Goal: Task Accomplishment & Management: Manage account settings

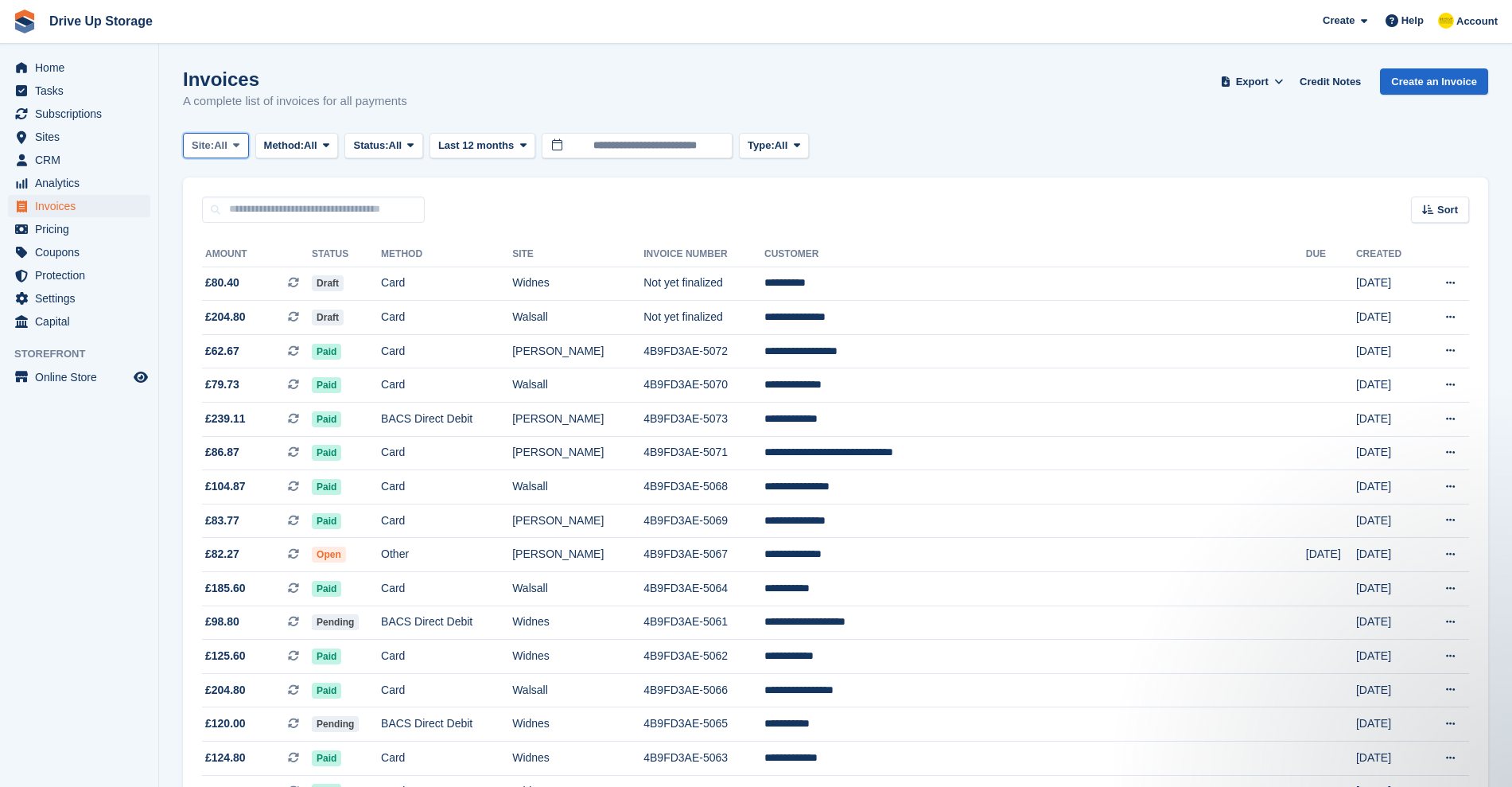
click at [227, 150] on span "All" at bounding box center [220, 146] width 14 height 16
click at [230, 236] on link "Walsall" at bounding box center [260, 241] width 139 height 29
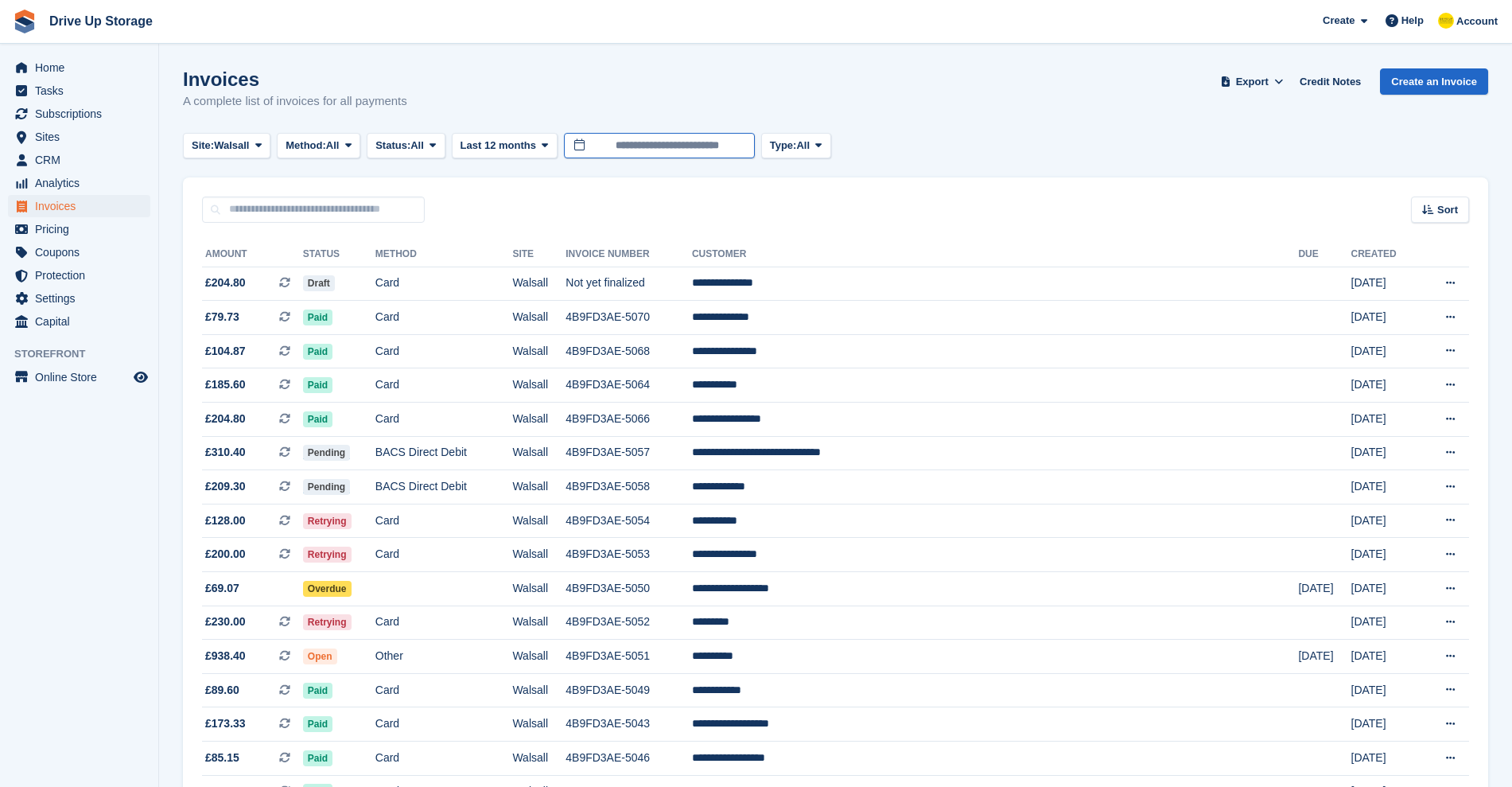
click at [615, 144] on input "**********" at bounding box center [660, 145] width 191 height 26
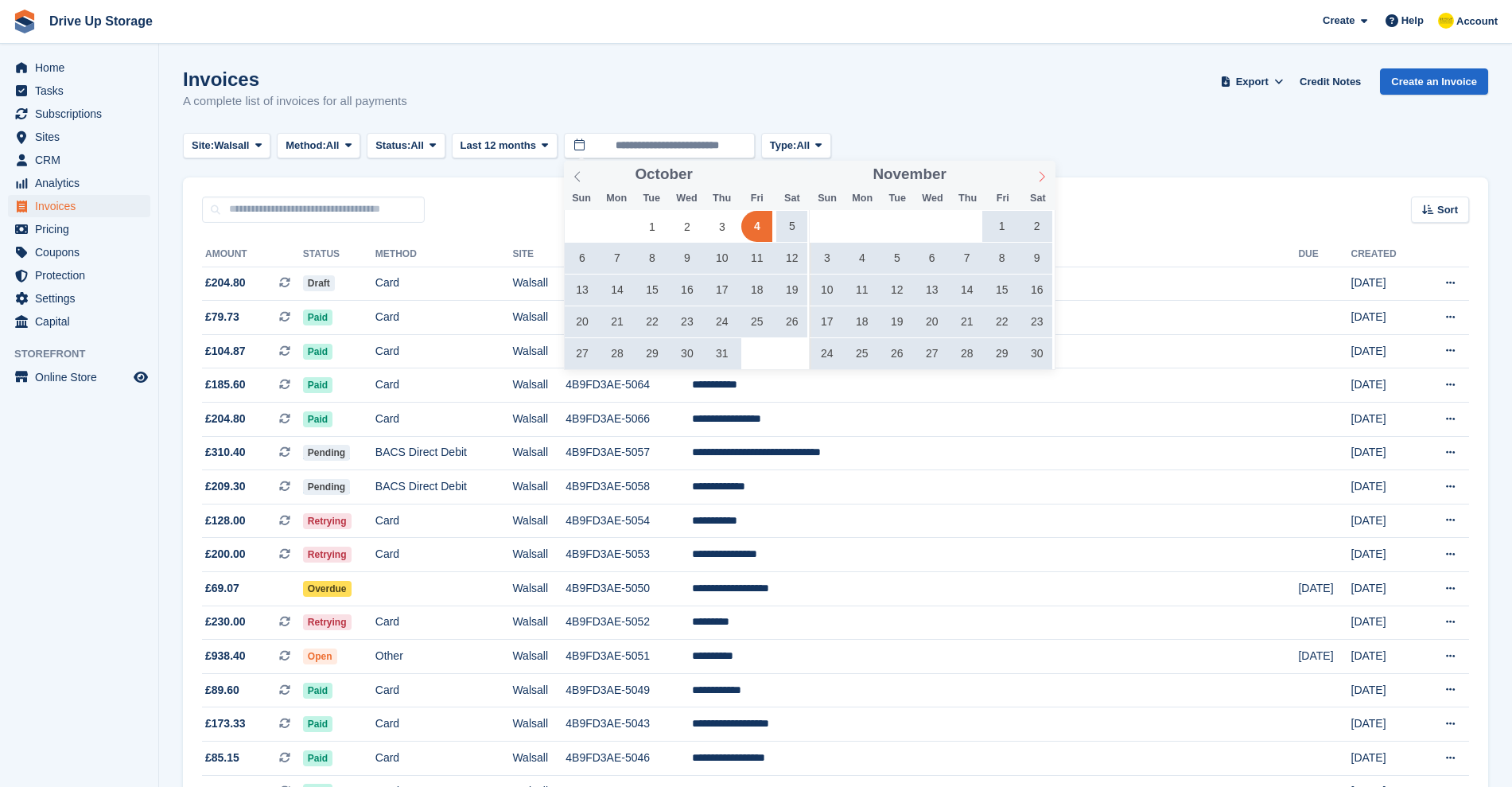
click at [1043, 173] on icon at bounding box center [1043, 176] width 5 height 10
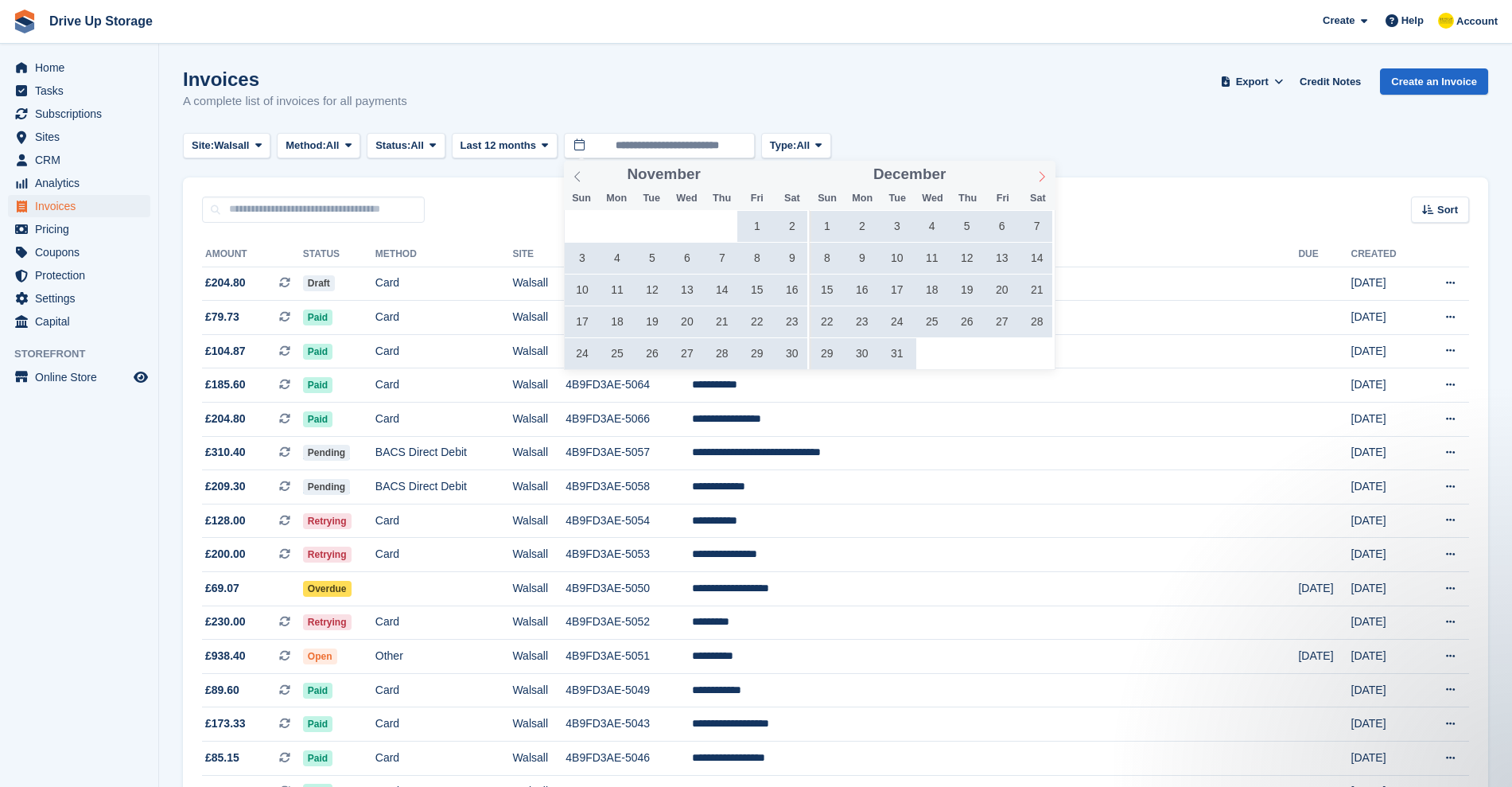
click at [1043, 173] on icon at bounding box center [1043, 176] width 5 height 10
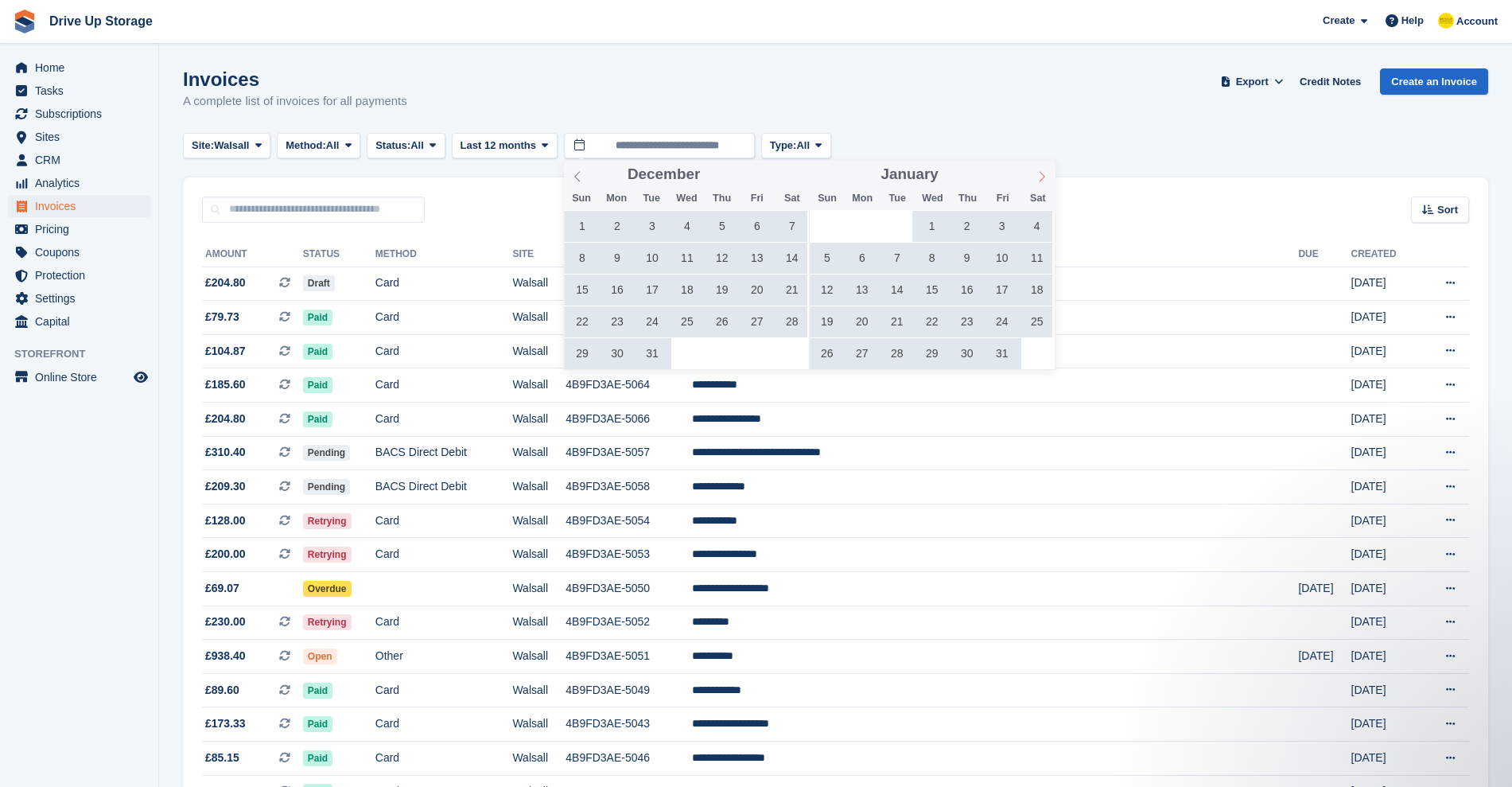
click at [1043, 173] on icon at bounding box center [1043, 176] width 5 height 10
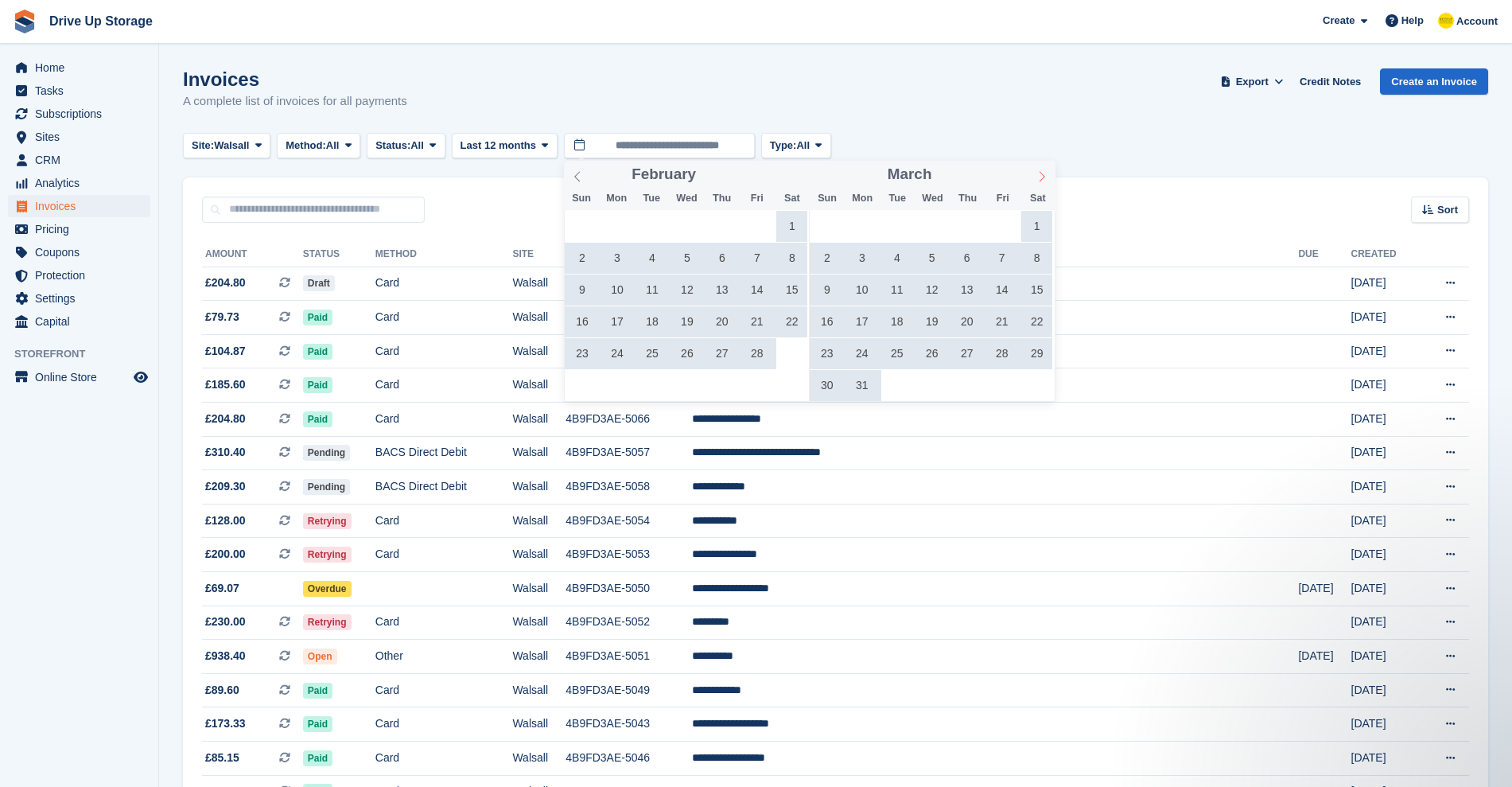
click at [1043, 173] on icon at bounding box center [1043, 176] width 5 height 10
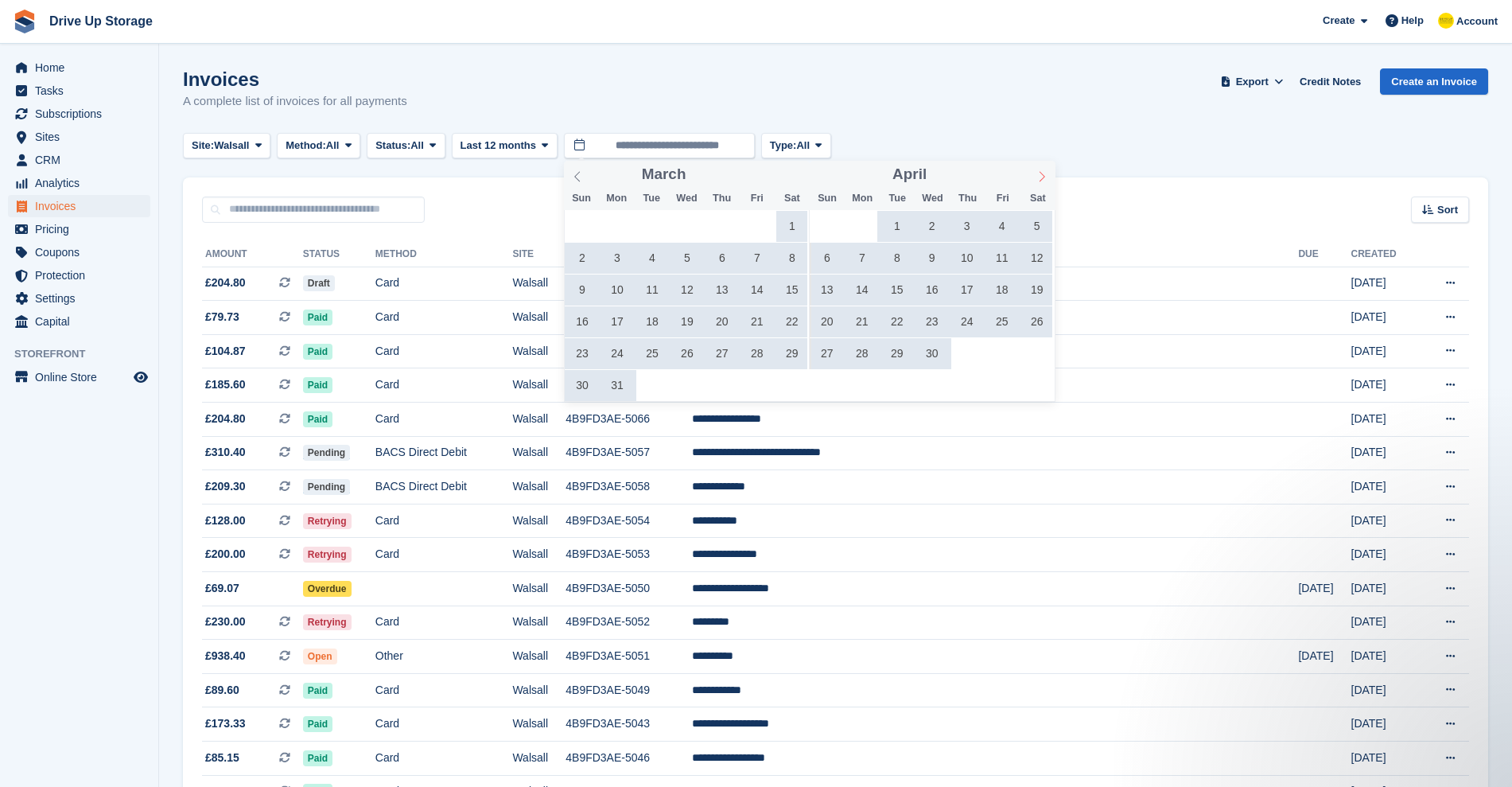
click at [1043, 173] on icon at bounding box center [1043, 176] width 5 height 10
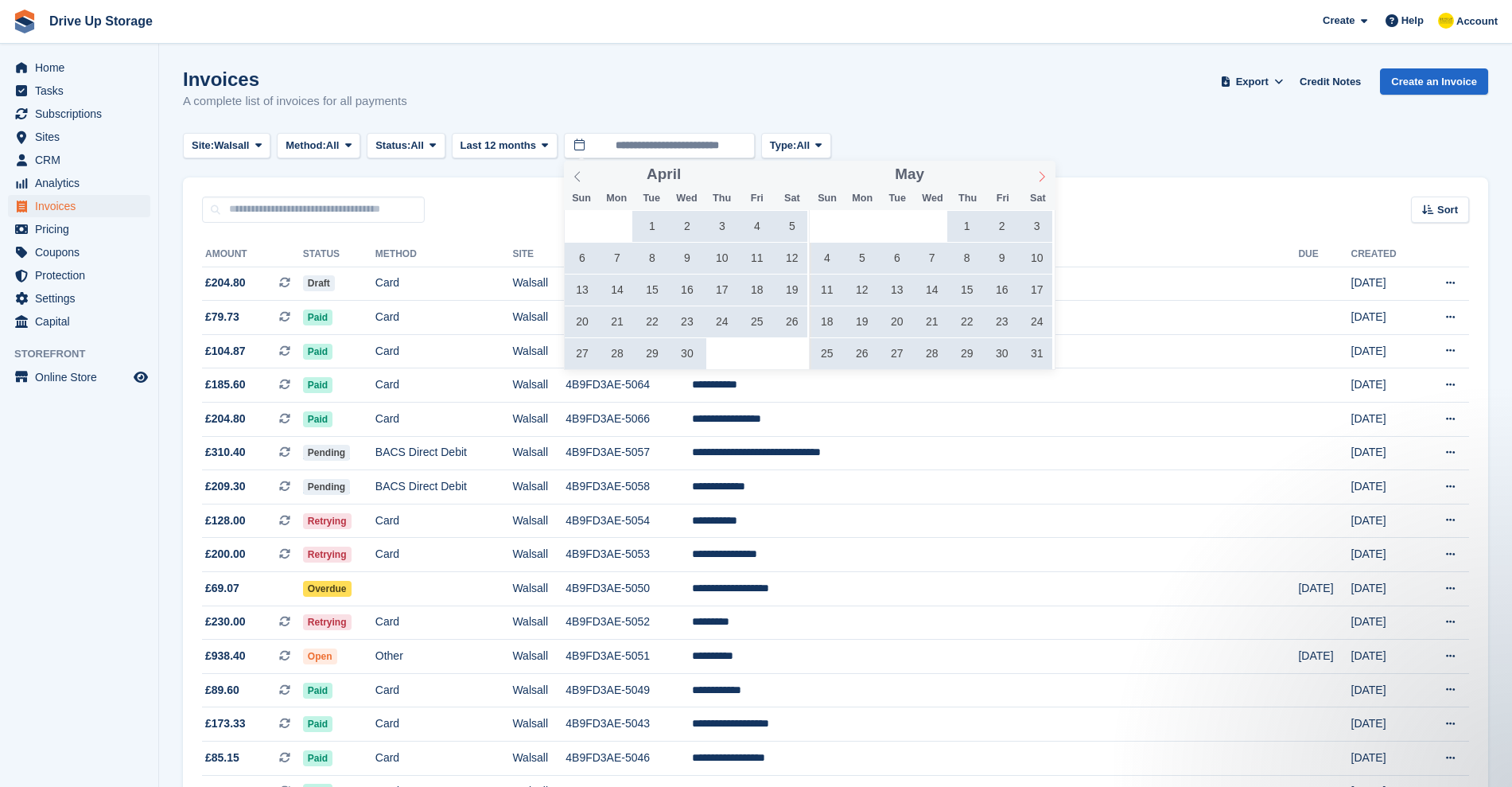
click at [1043, 173] on icon at bounding box center [1043, 176] width 5 height 10
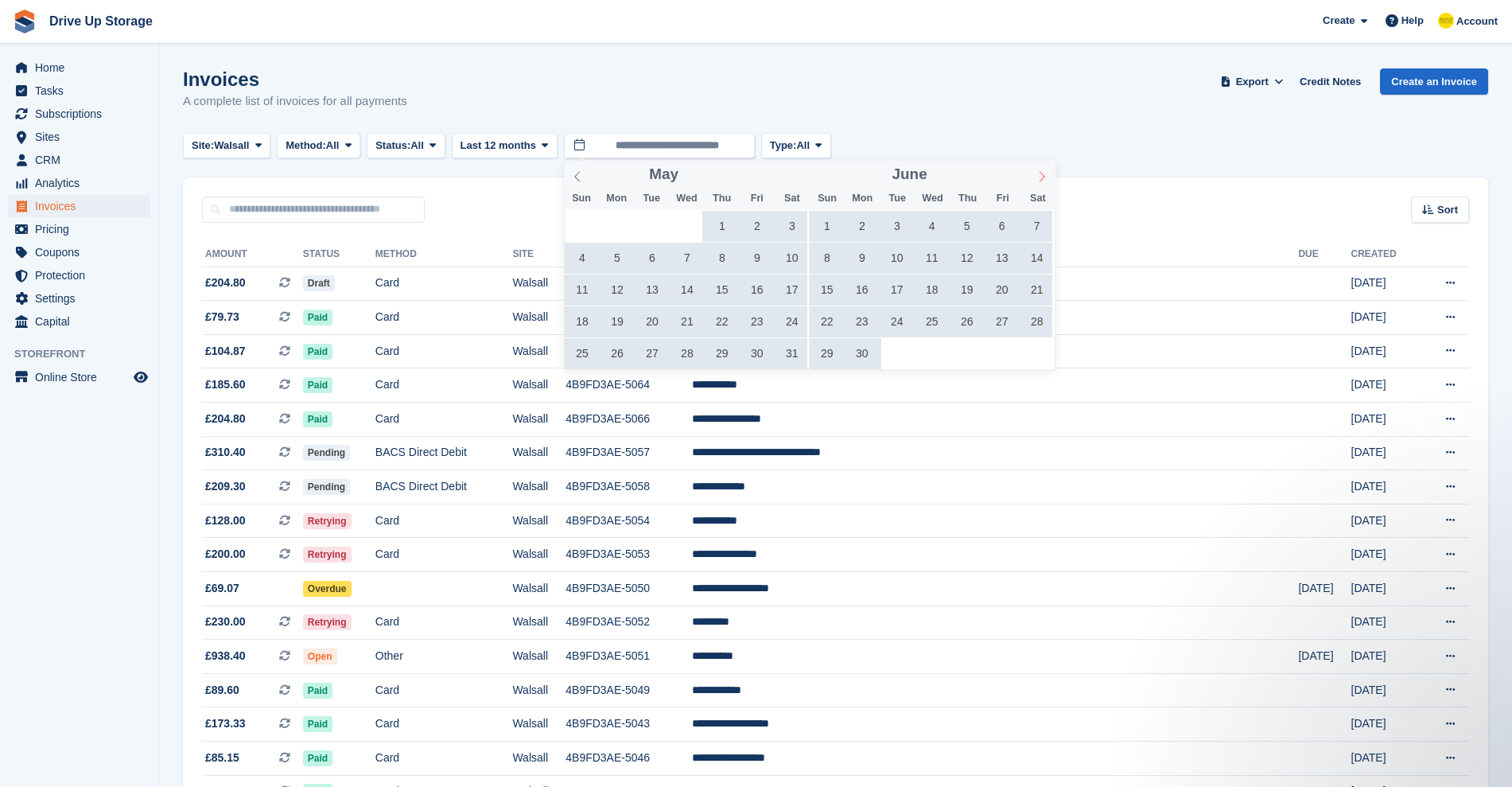
click at [1043, 173] on icon at bounding box center [1043, 176] width 5 height 10
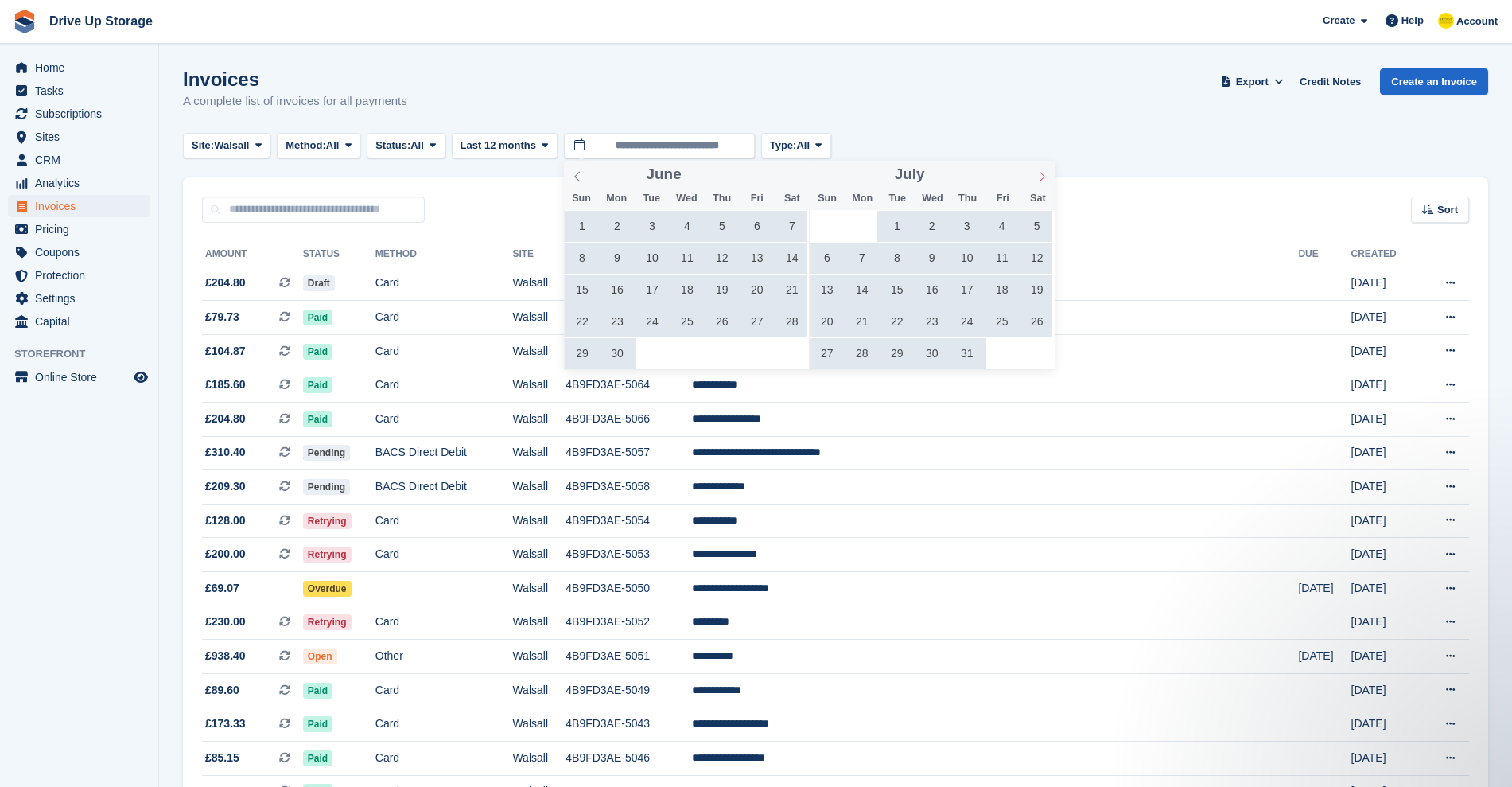
click at [1043, 173] on icon at bounding box center [1043, 176] width 5 height 10
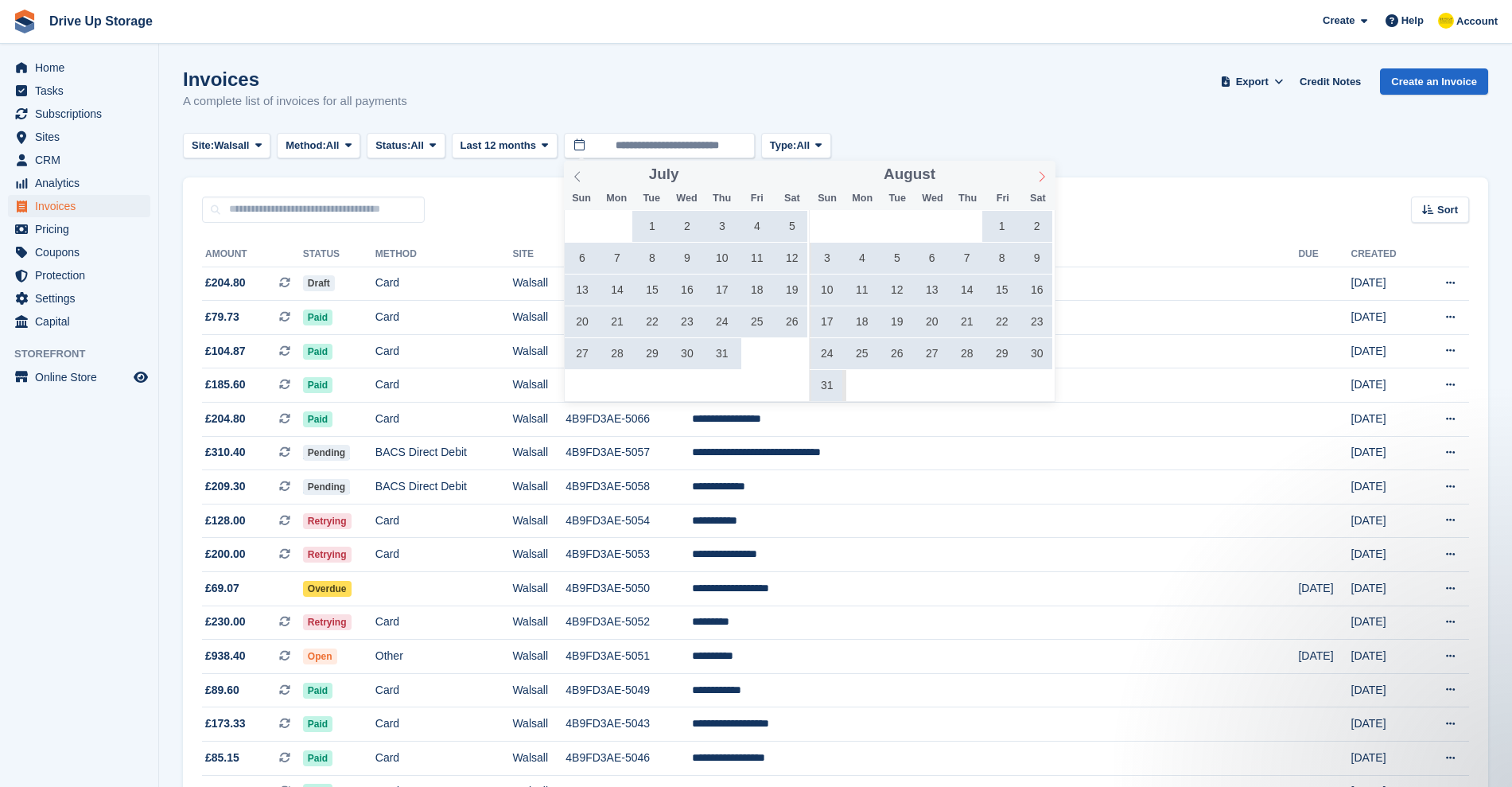
click at [1043, 173] on icon at bounding box center [1043, 176] width 5 height 10
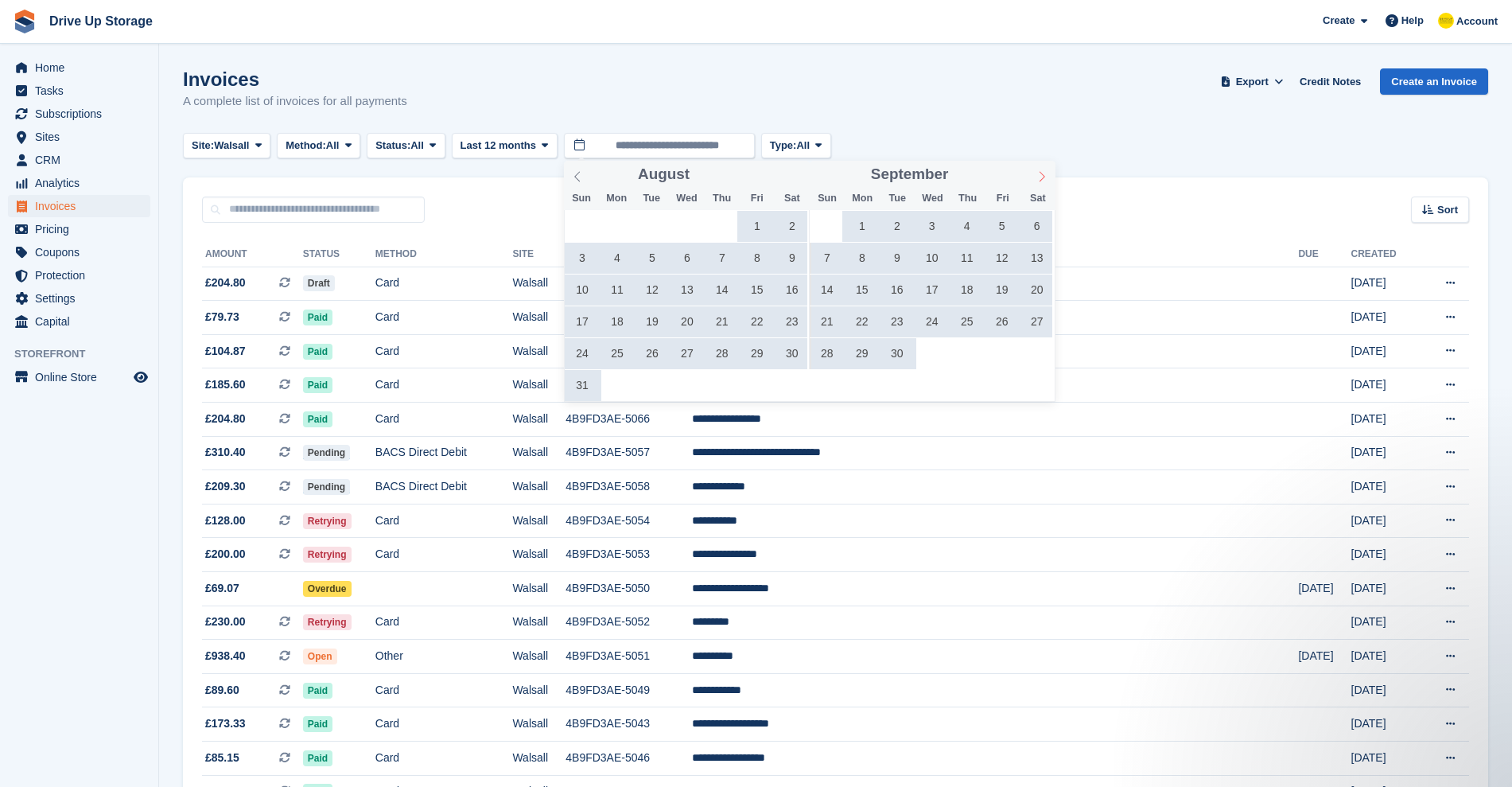
click at [1043, 173] on icon at bounding box center [1043, 176] width 5 height 10
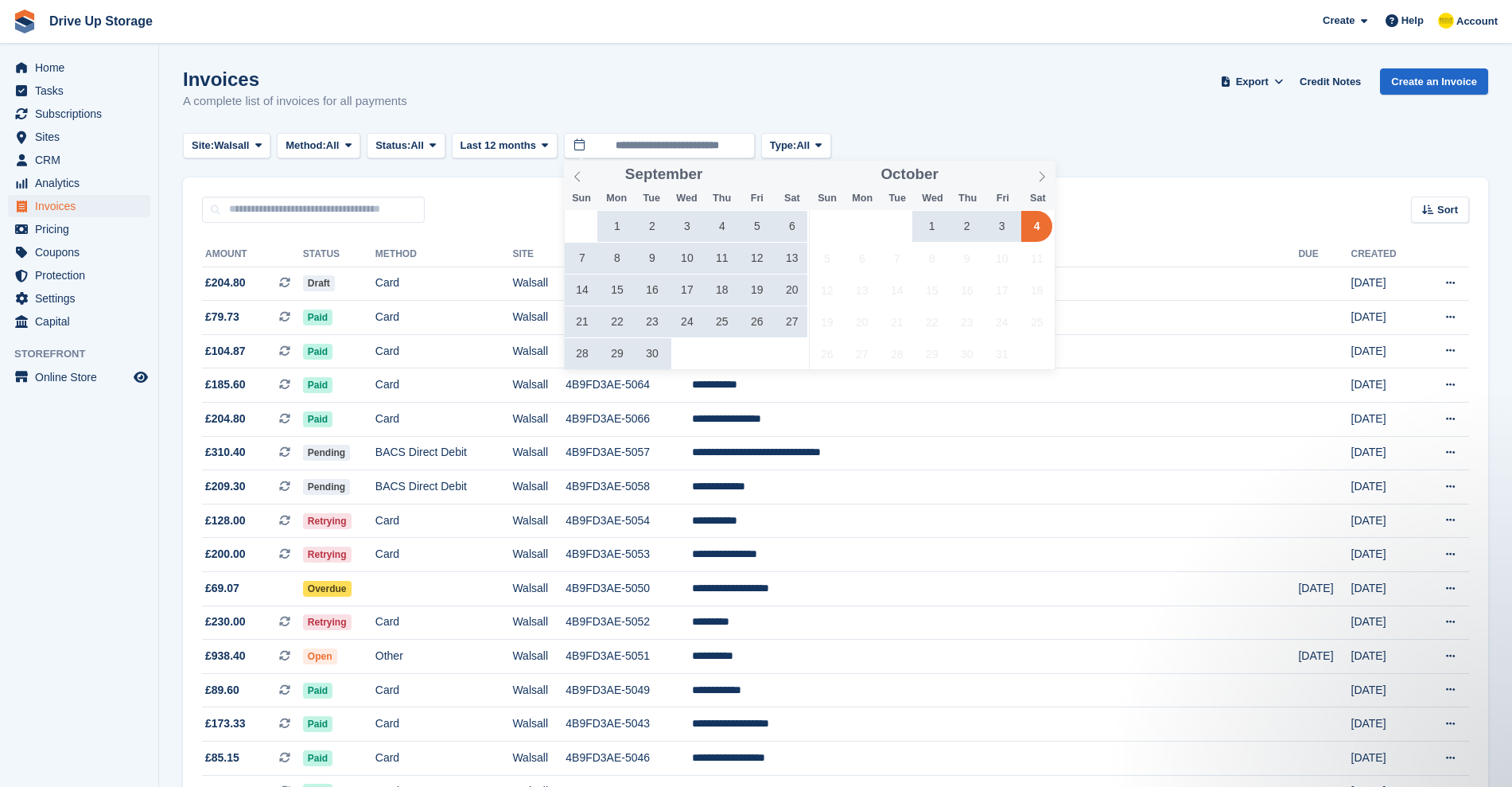
click at [615, 223] on span "1" at bounding box center [616, 226] width 31 height 31
click at [655, 348] on span "30" at bounding box center [651, 353] width 31 height 31
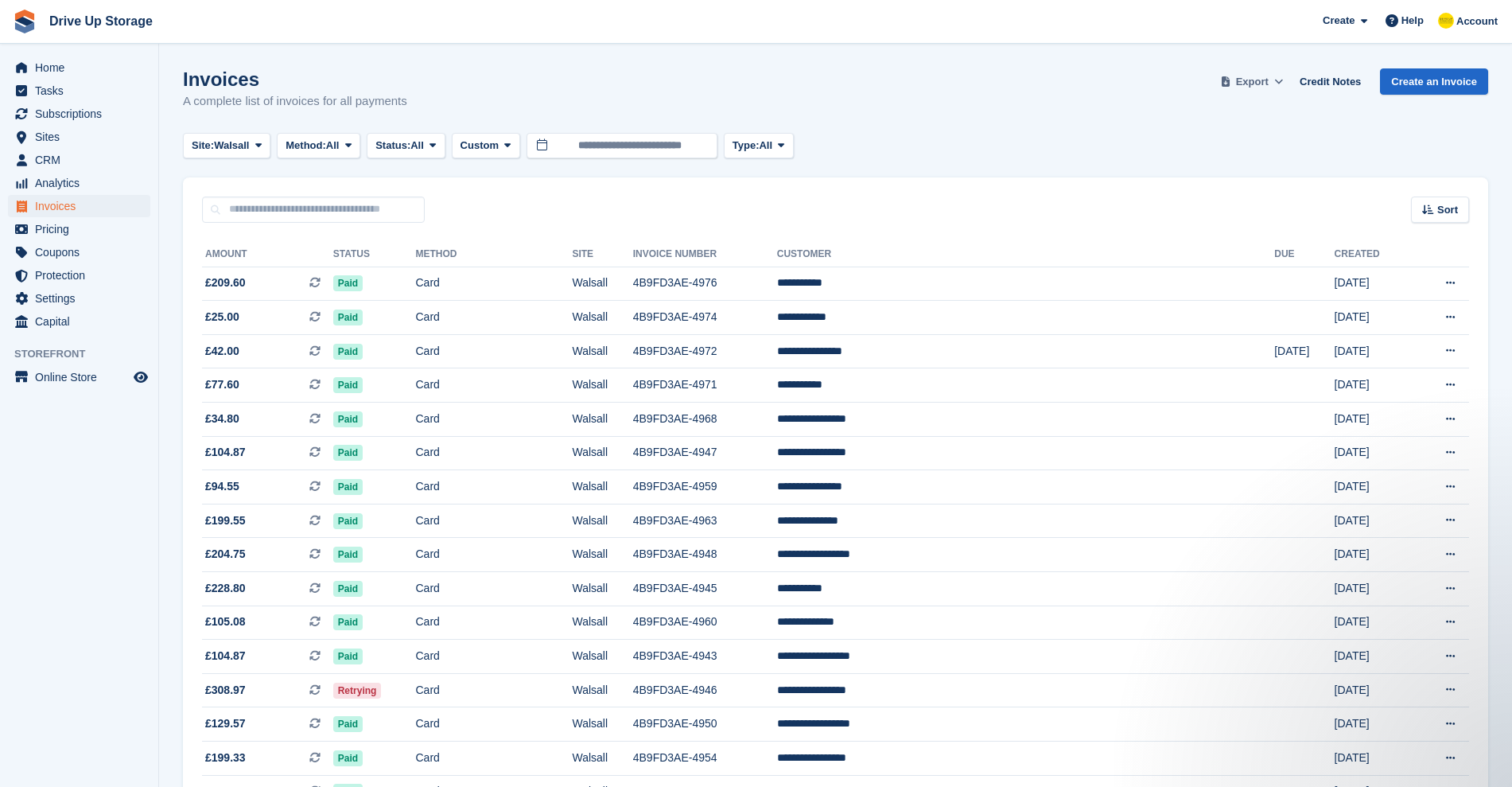
click at [1246, 78] on span "Export" at bounding box center [1252, 82] width 32 height 16
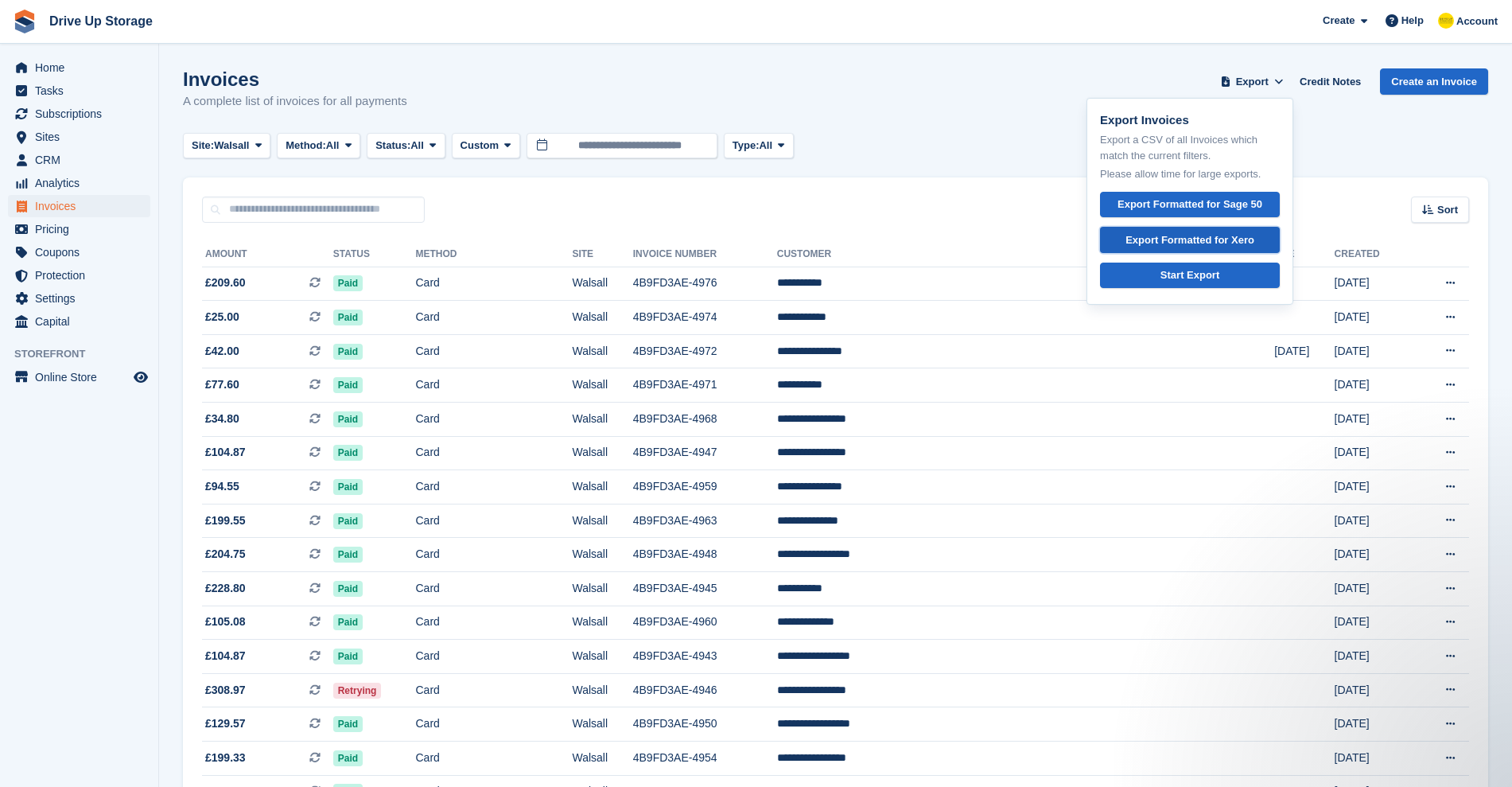
click at [1231, 241] on div "Export Formatted for Xero" at bounding box center [1189, 241] width 129 height 16
click at [282, 206] on input "text" at bounding box center [313, 209] width 223 height 26
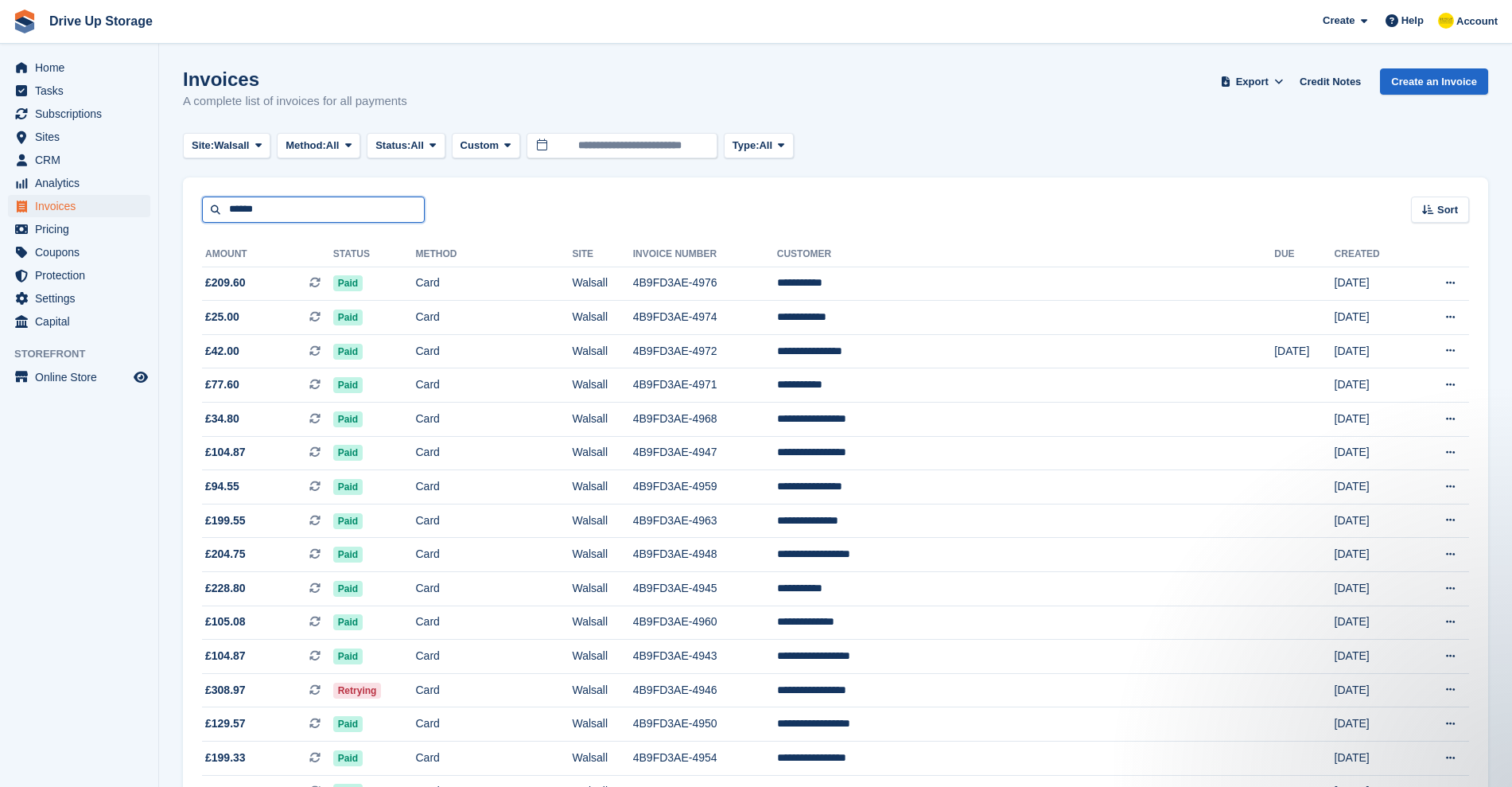
type input "******"
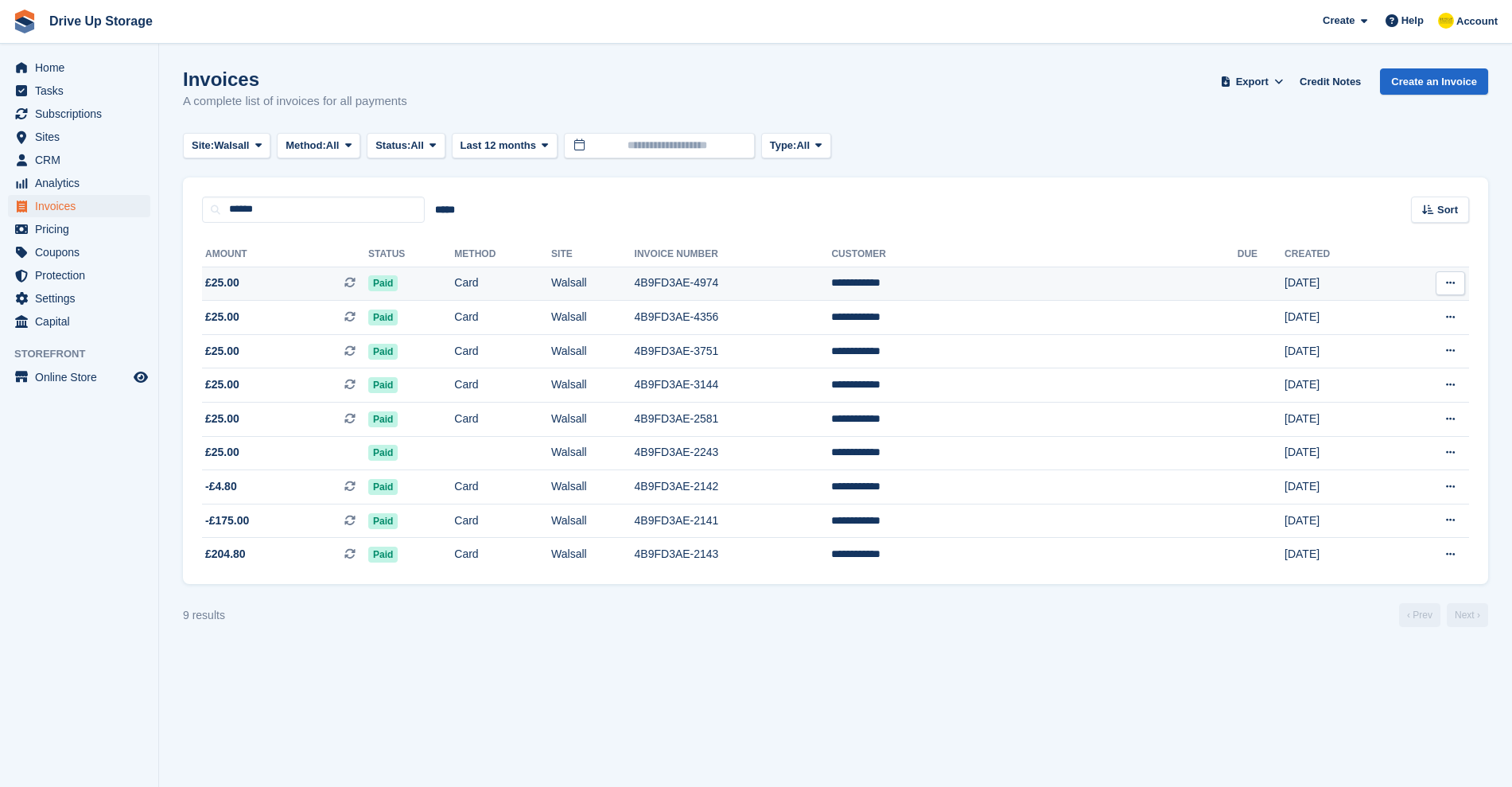
click at [798, 281] on td "4B9FD3AE-4974" at bounding box center [733, 284] width 197 height 34
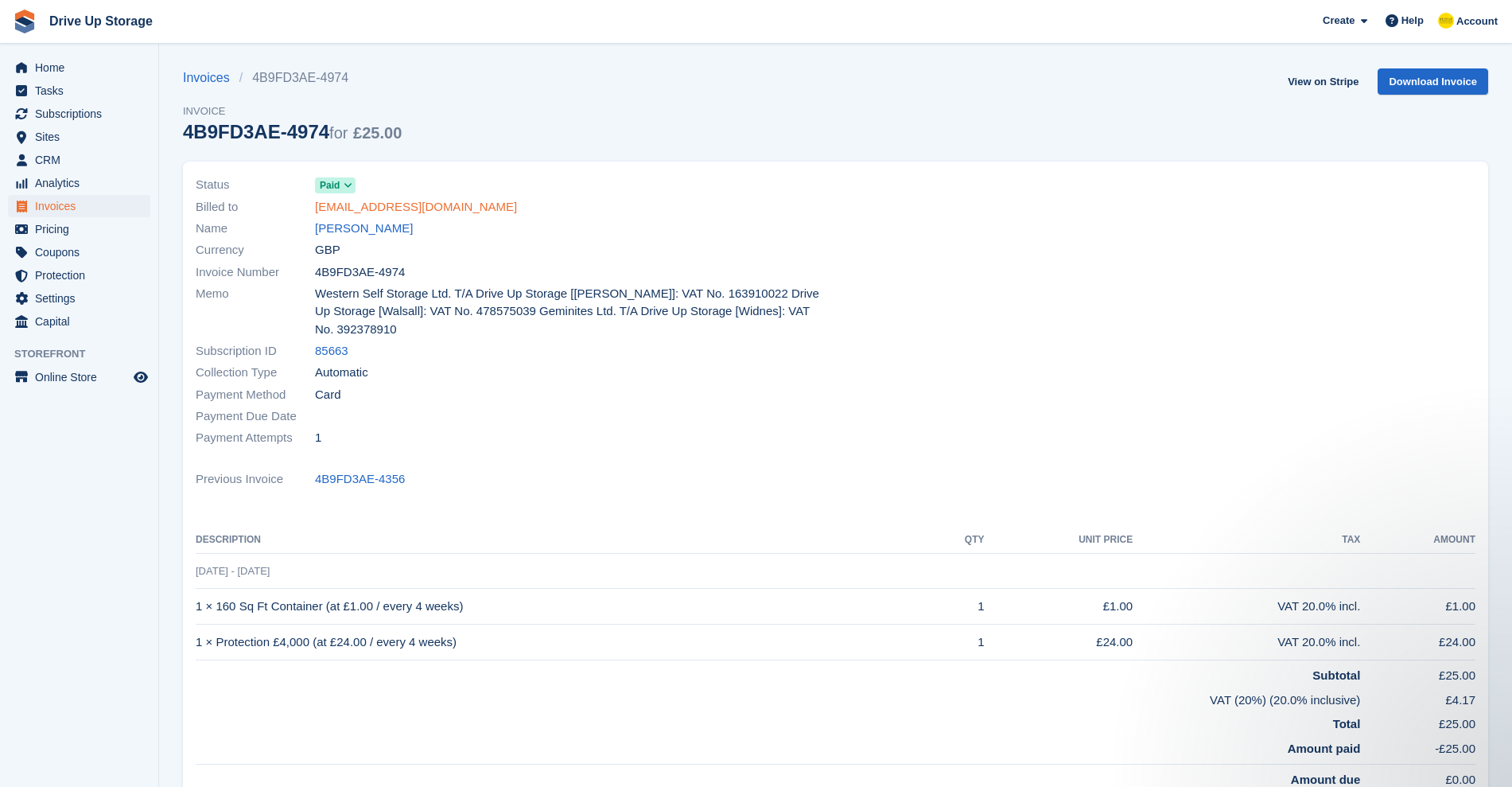
click at [417, 207] on link "admin@blacklakekitchens.co.uk" at bounding box center [416, 207] width 202 height 18
